Goal: Check status: Check status

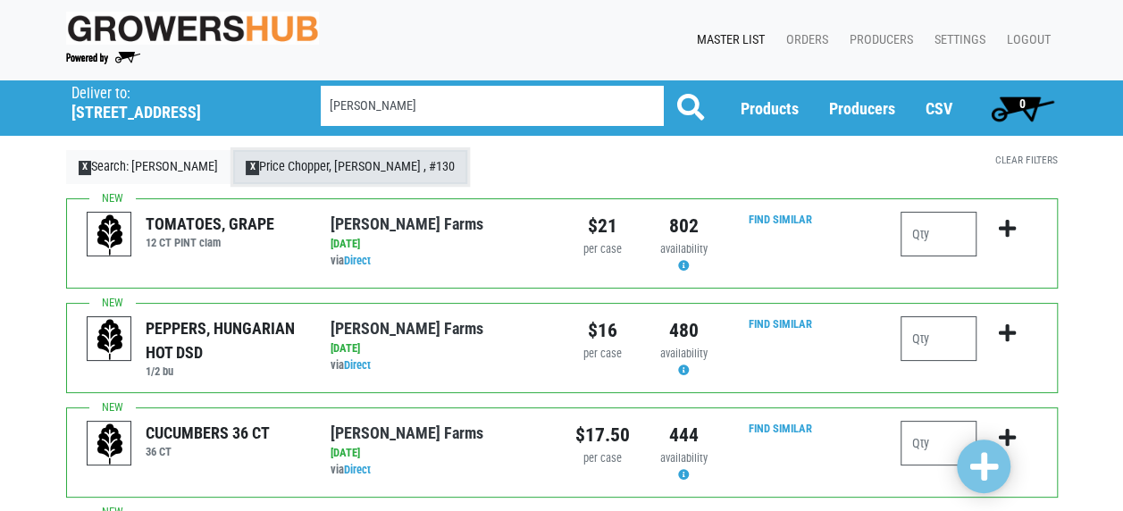
click at [311, 177] on link "X Price Chopper, [PERSON_NAME] , #130" at bounding box center [350, 167] width 234 height 34
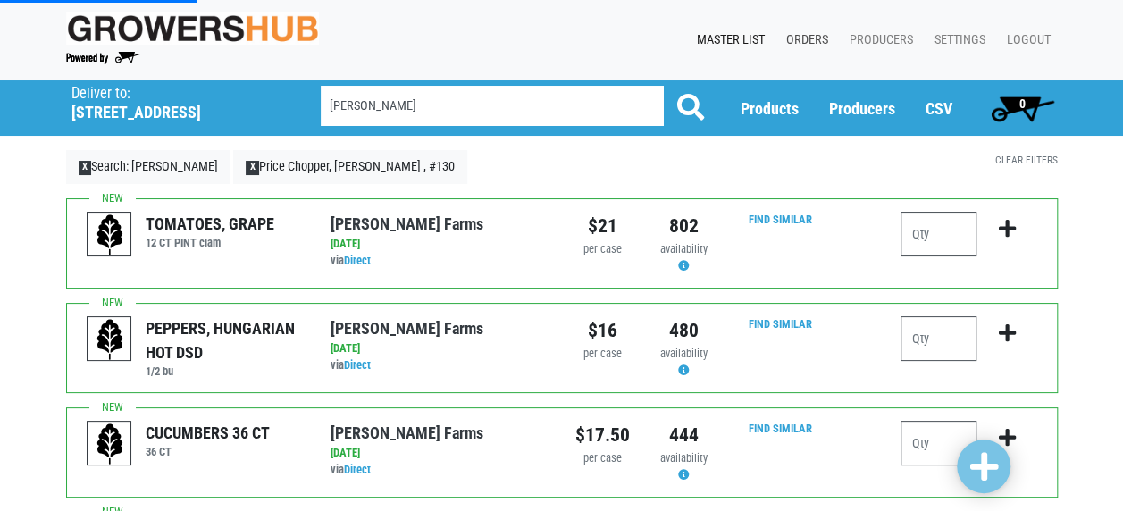
click at [810, 34] on link "Orders" at bounding box center [803, 40] width 63 height 34
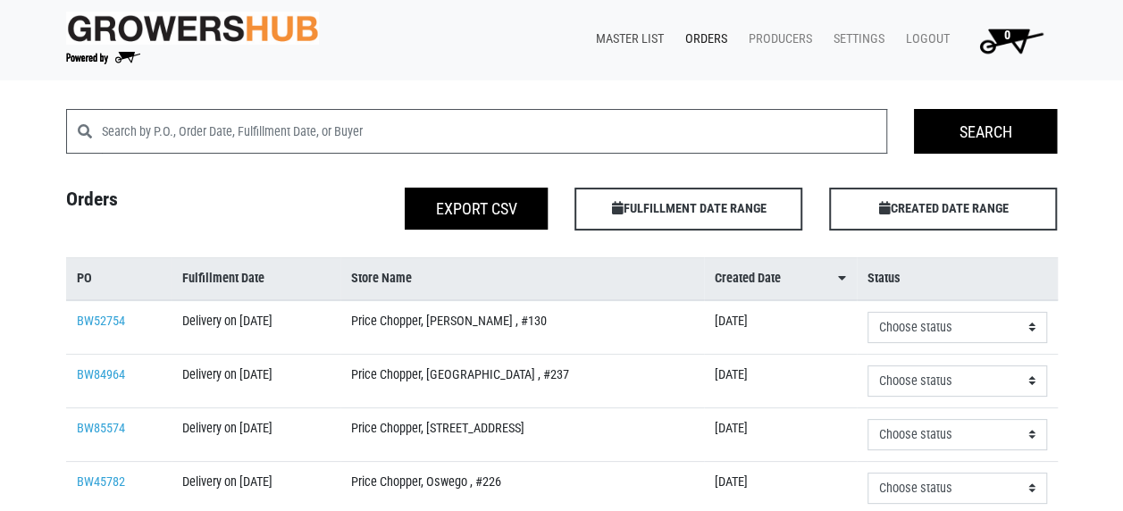
click at [632, 38] on link "Master List" at bounding box center [626, 39] width 89 height 34
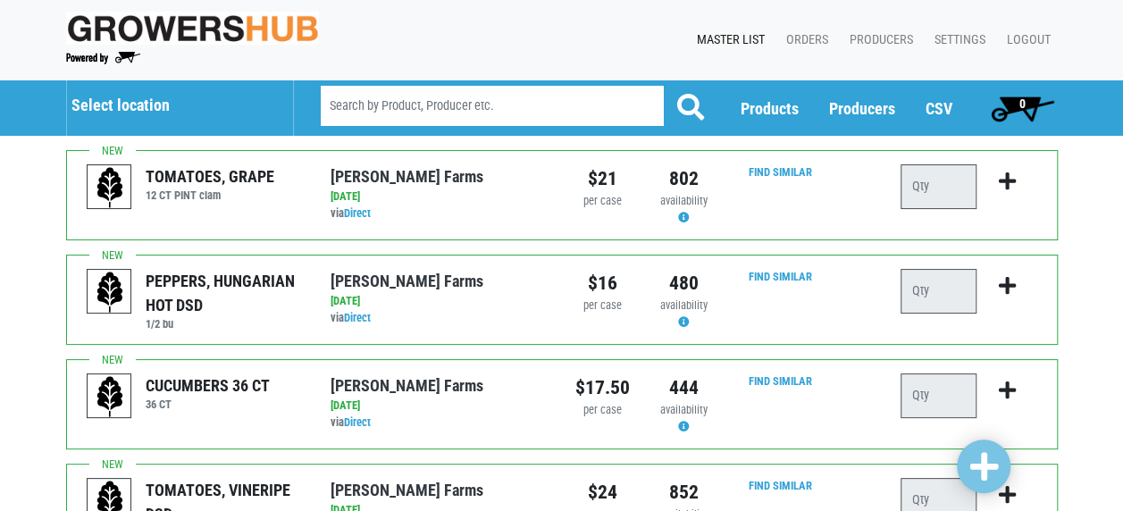
click at [152, 101] on h5 "Select location" at bounding box center [173, 106] width 204 height 20
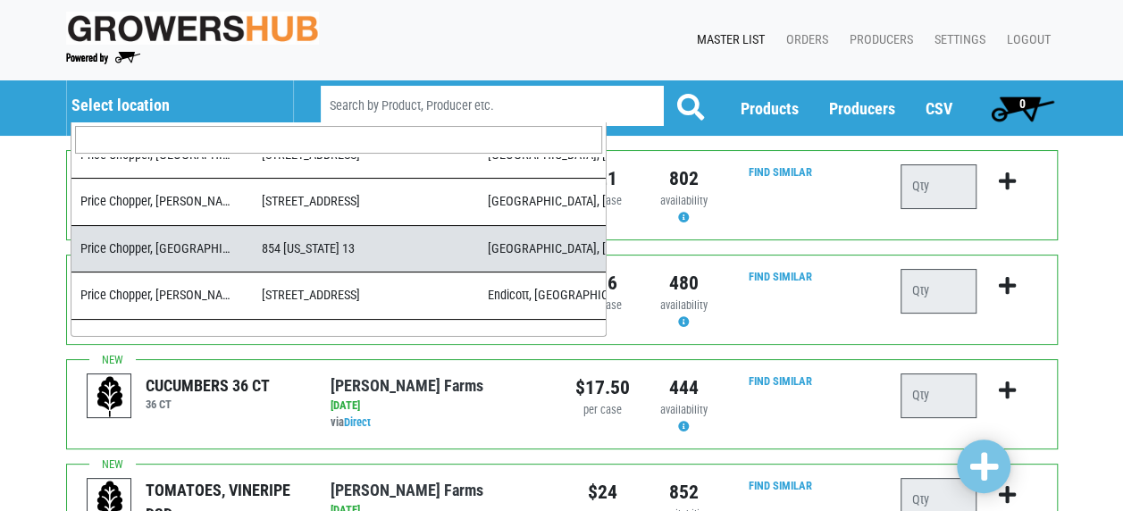
scroll to position [85, 0]
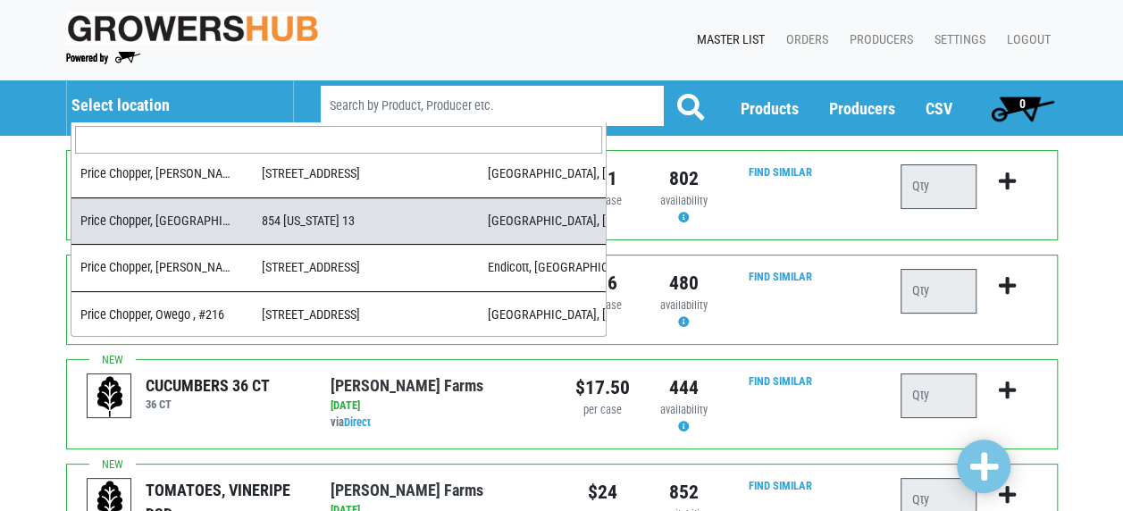
select select "9b5067bb-62f2-4295-b754-5aade8ad766f"
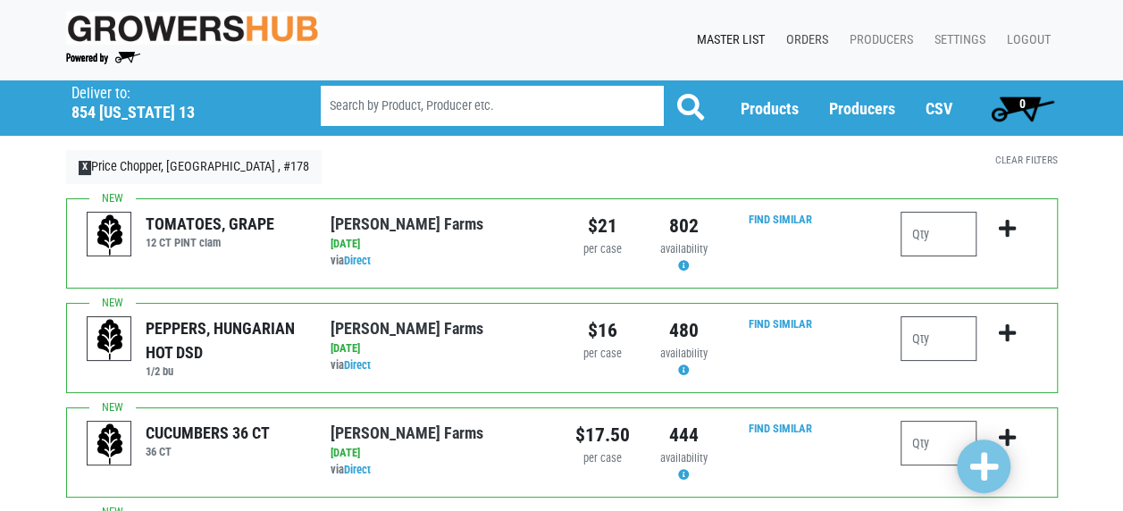
click at [801, 36] on link "Orders" at bounding box center [803, 40] width 63 height 34
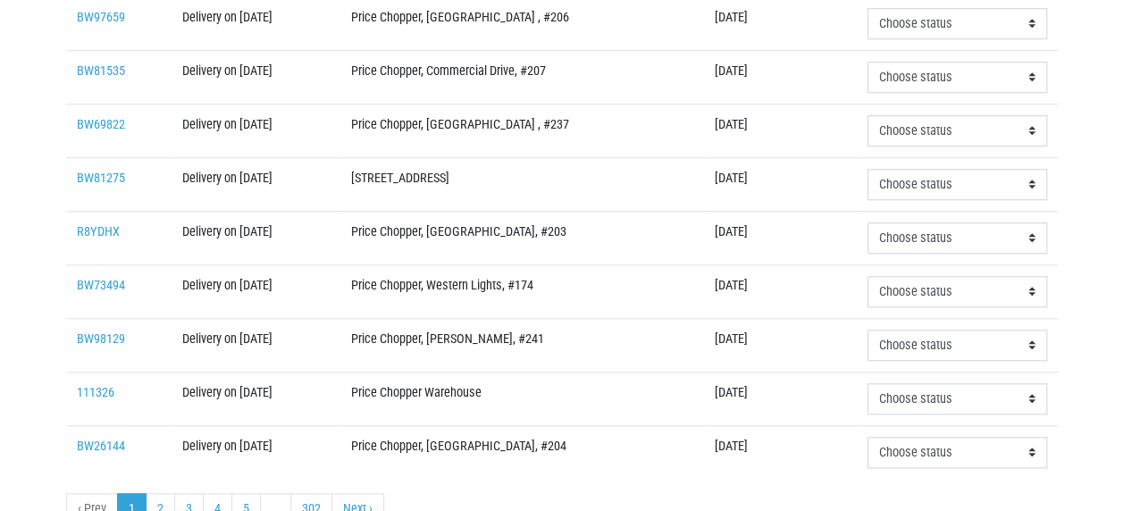
scroll to position [715, 0]
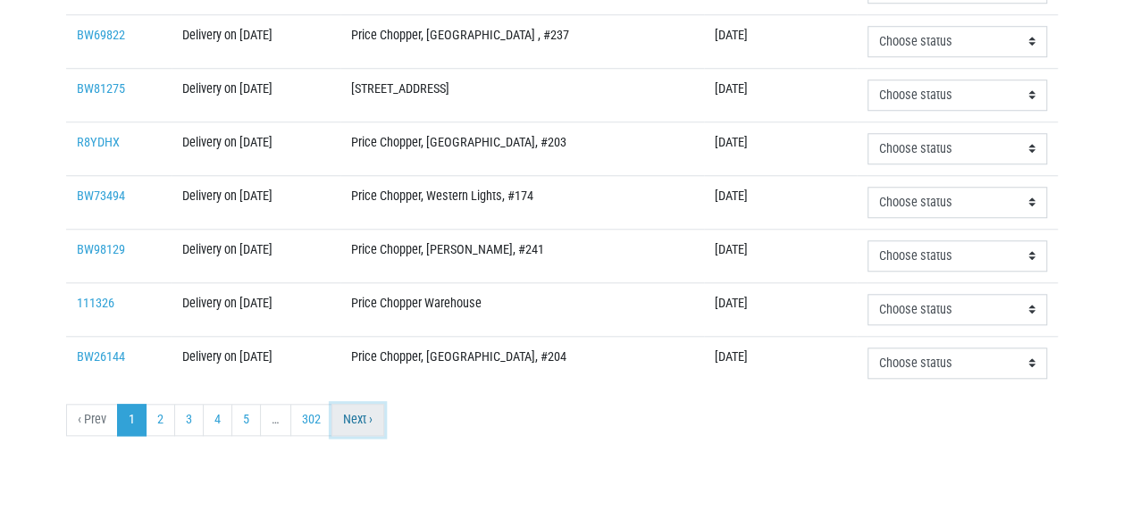
click at [343, 425] on link "Next ›" at bounding box center [358, 420] width 53 height 32
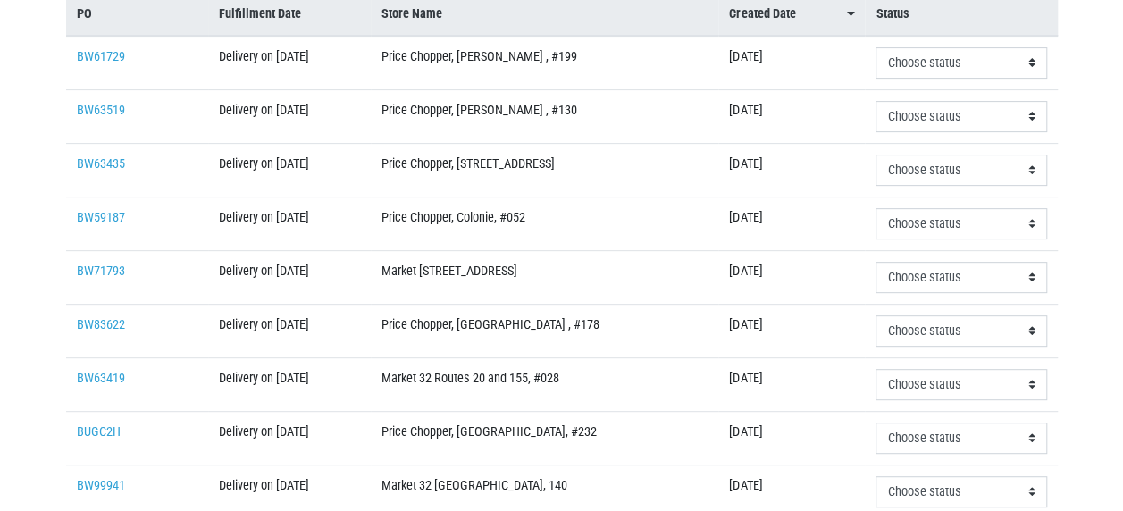
scroll to position [268, 0]
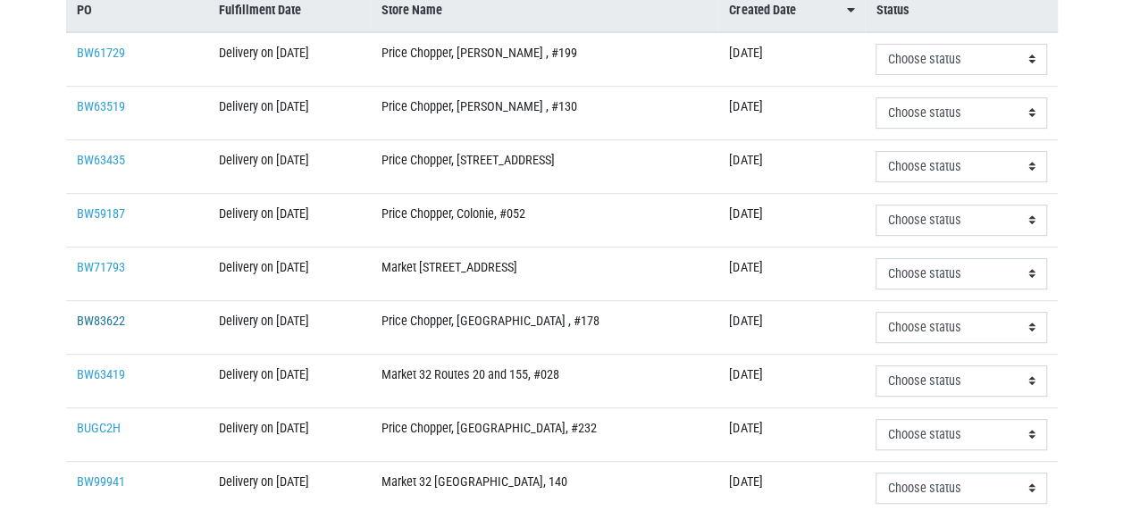
click at [85, 320] on link "BW83622" at bounding box center [101, 321] width 48 height 15
